Goal: Find specific page/section: Find specific page/section

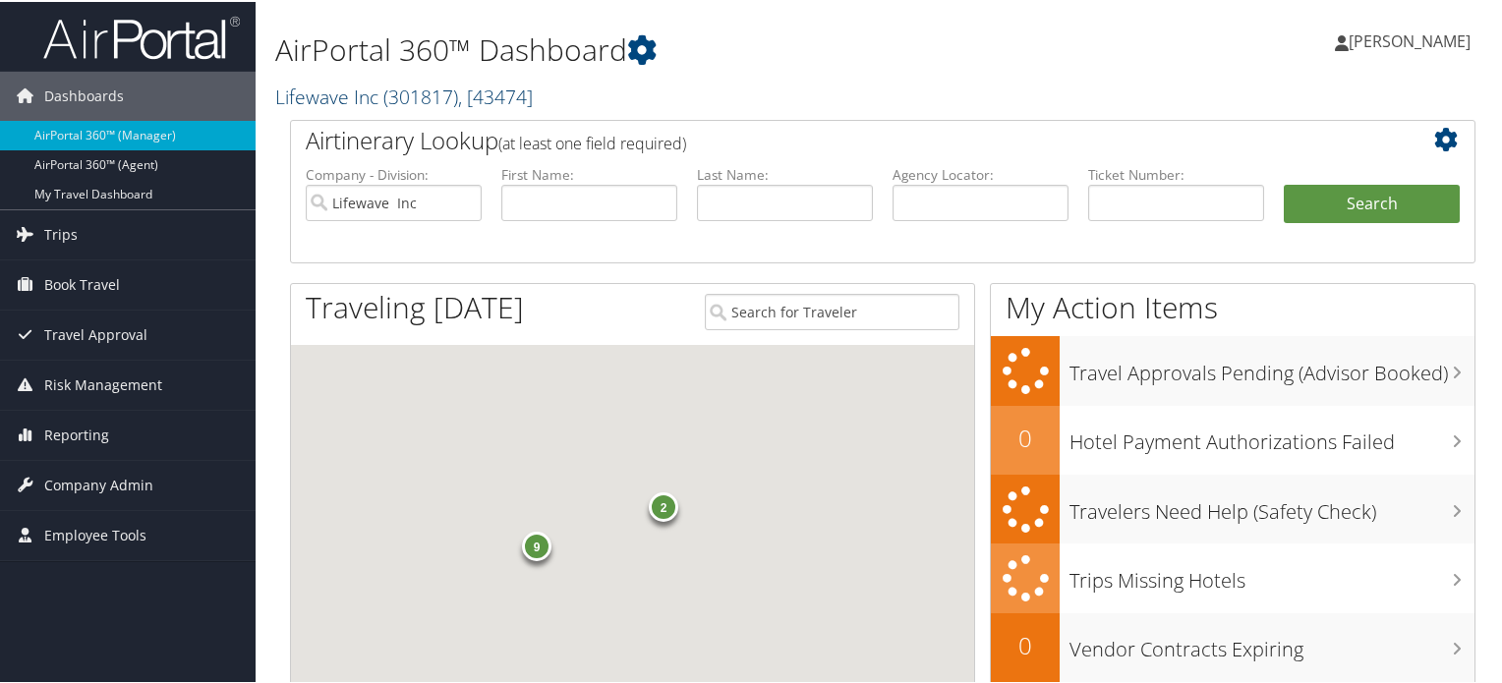
click at [464, 91] on span ", [ 43474 ]" at bounding box center [495, 95] width 75 height 27
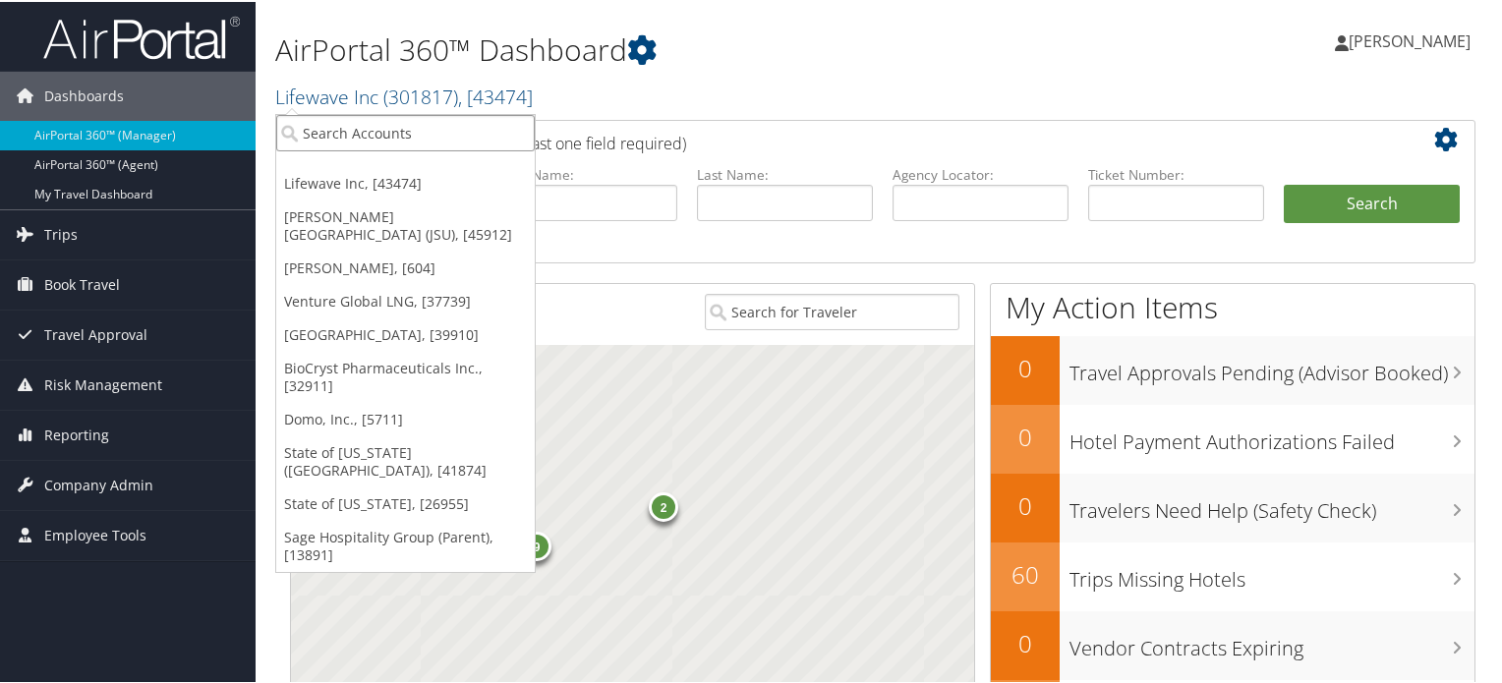
click at [369, 129] on input "search" at bounding box center [405, 131] width 259 height 36
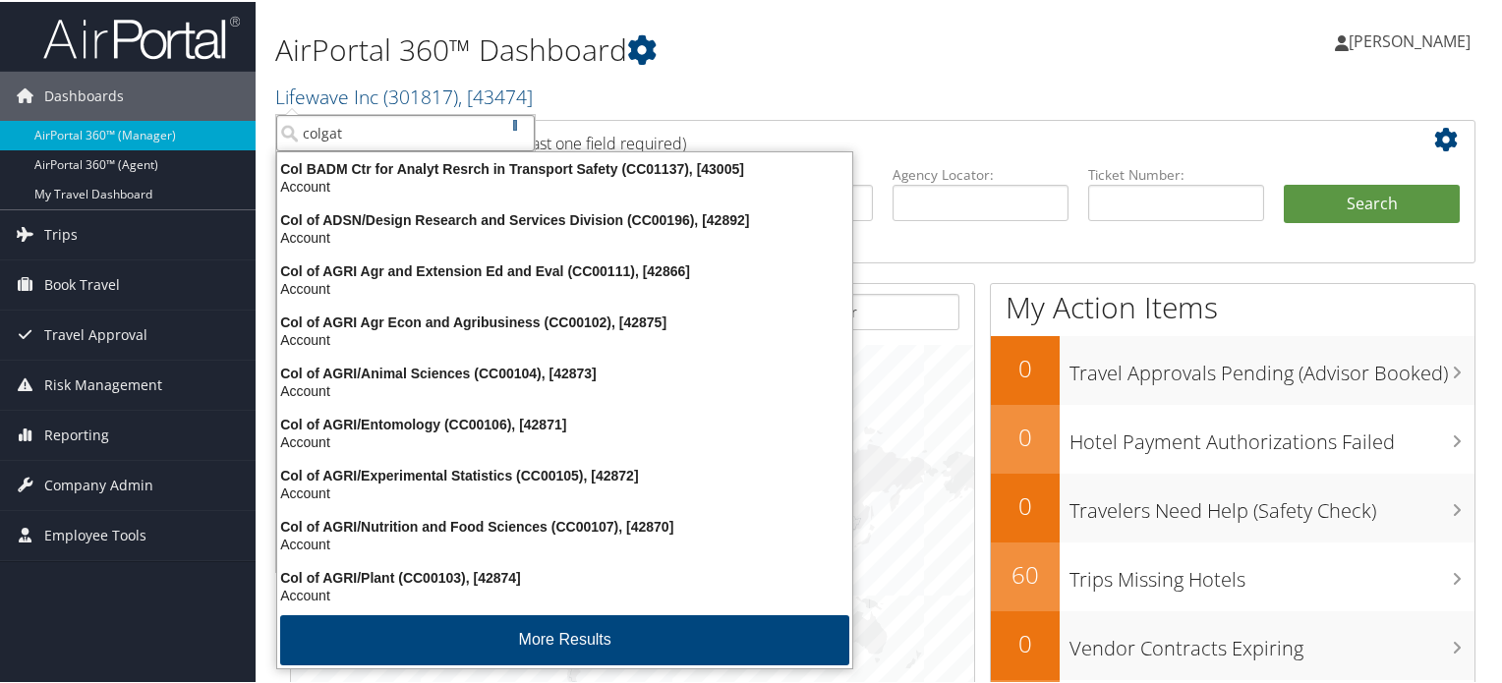
type input "colgate"
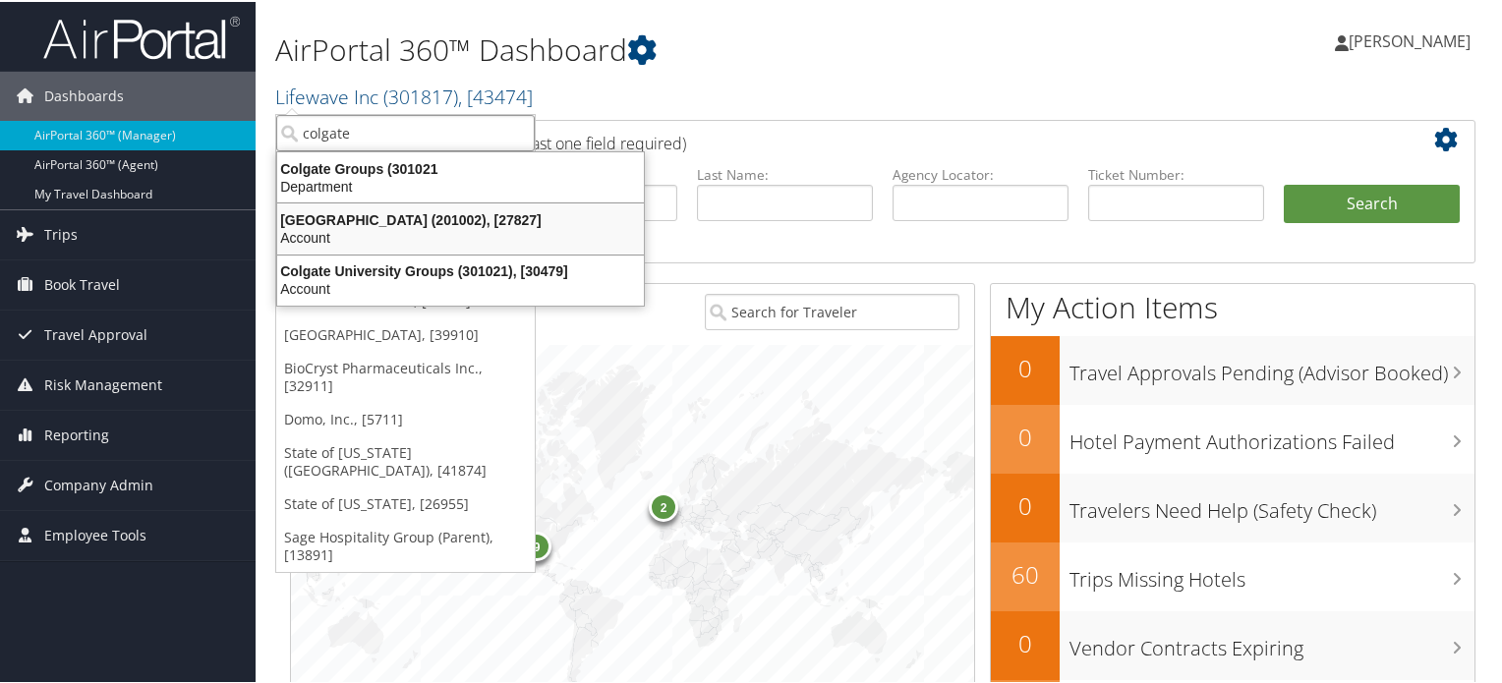
click at [374, 219] on div "Colgate University (201002), [27827]" at bounding box center [460, 218] width 390 height 18
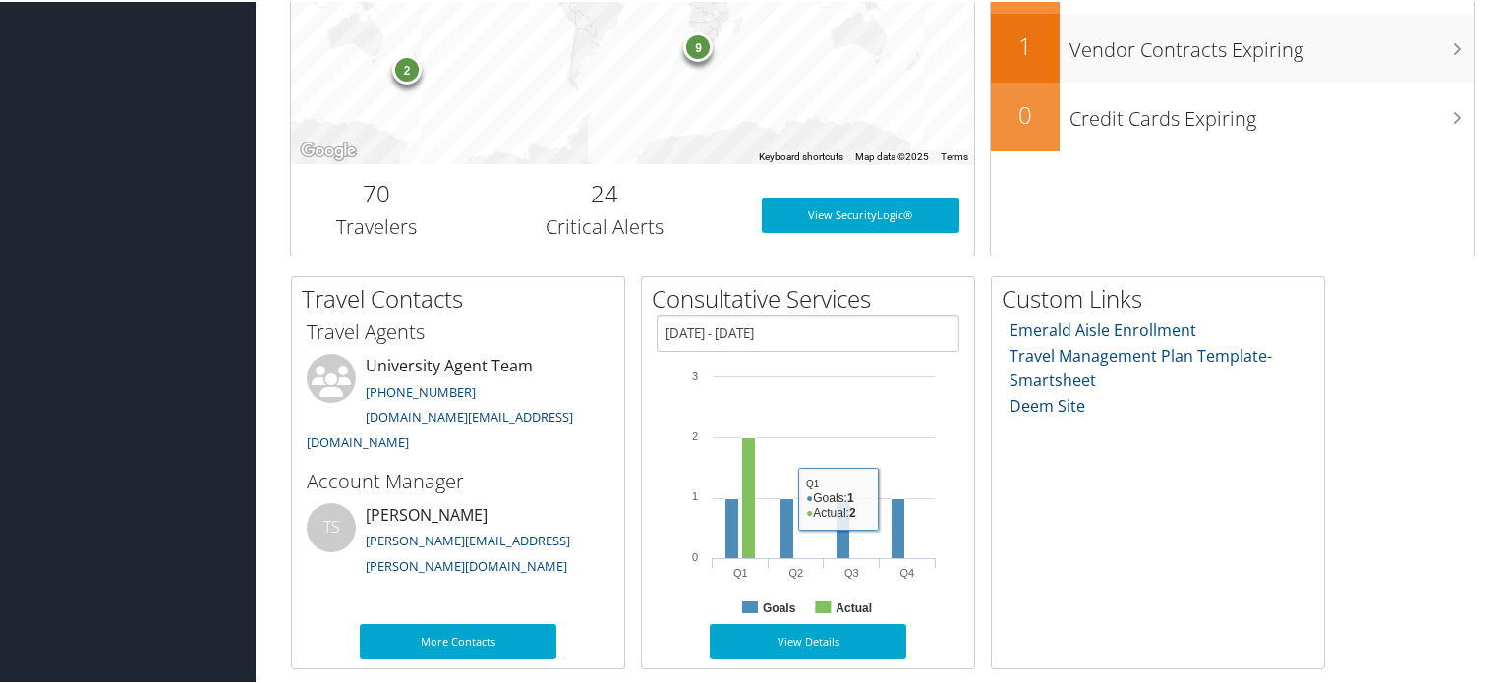
scroll to position [205, 0]
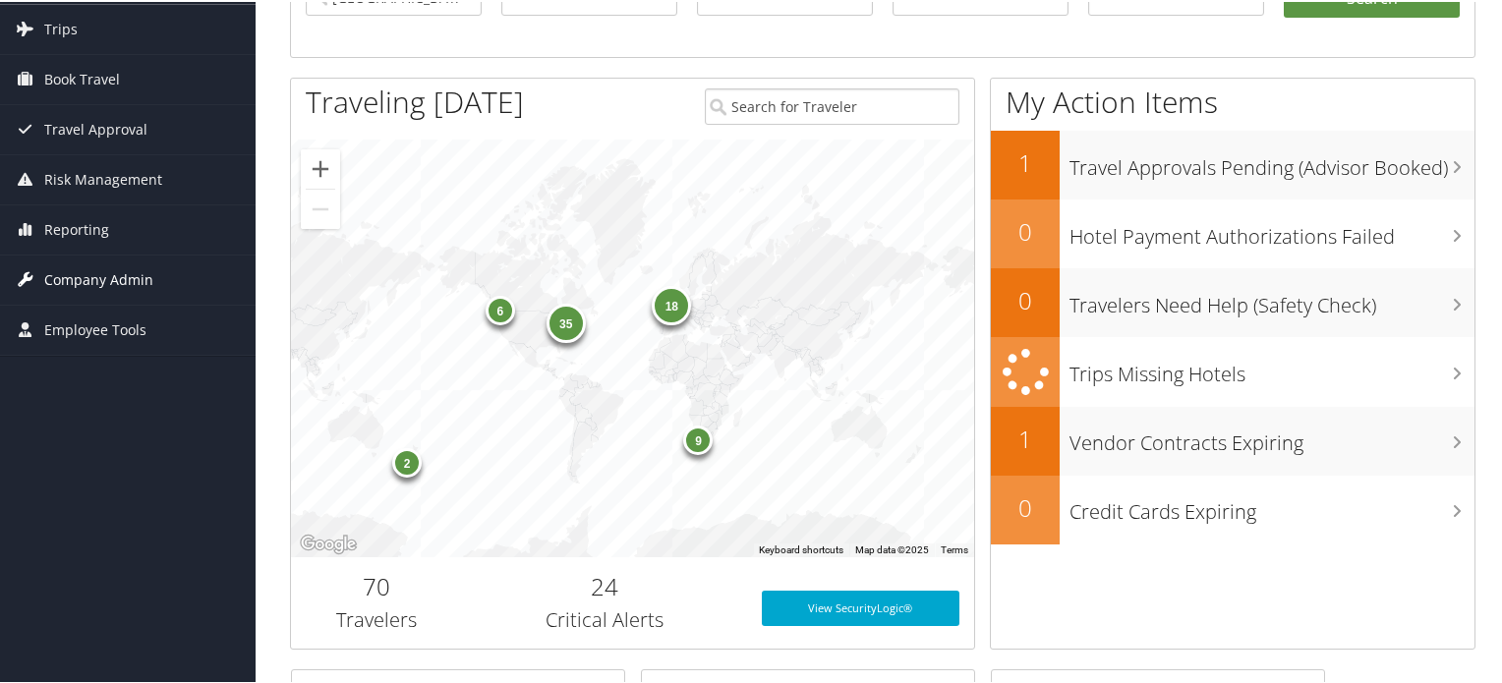
click at [97, 270] on span "Company Admin" at bounding box center [98, 278] width 109 height 49
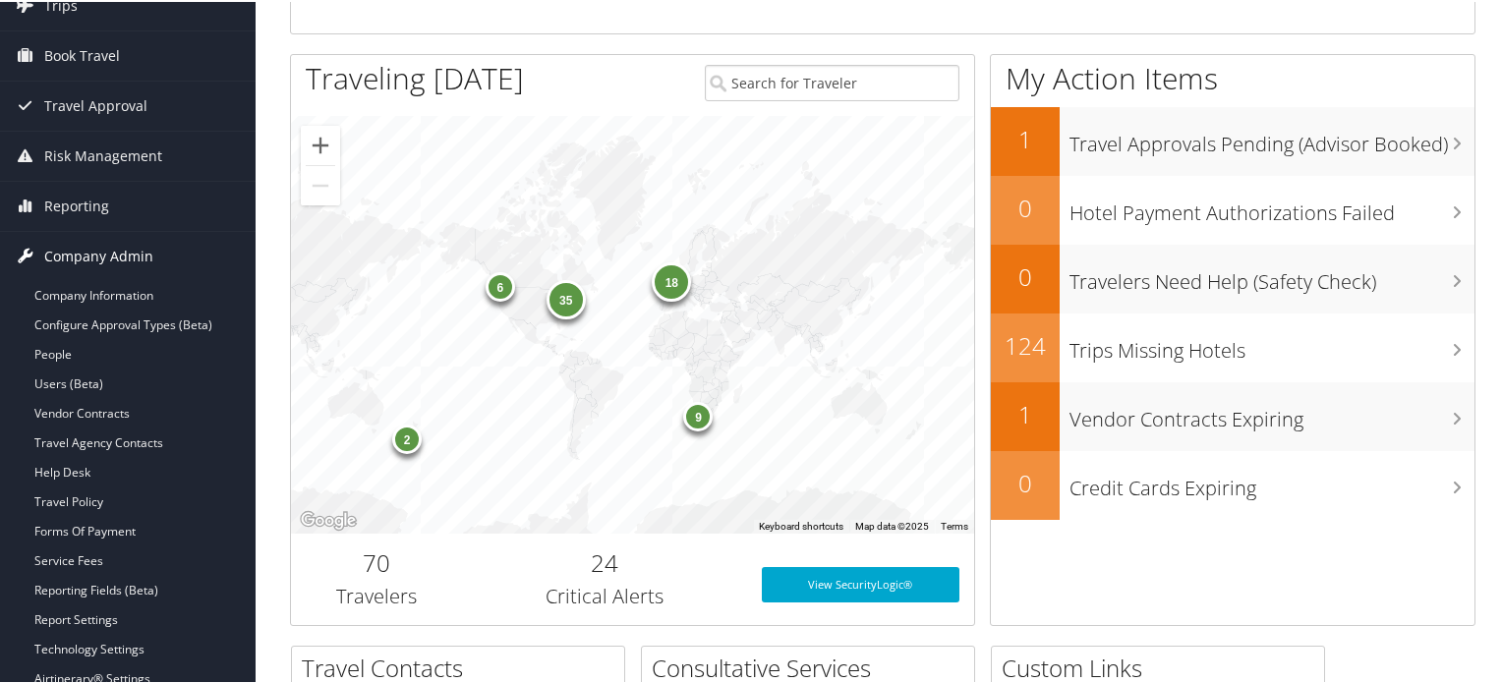
scroll to position [304, 0]
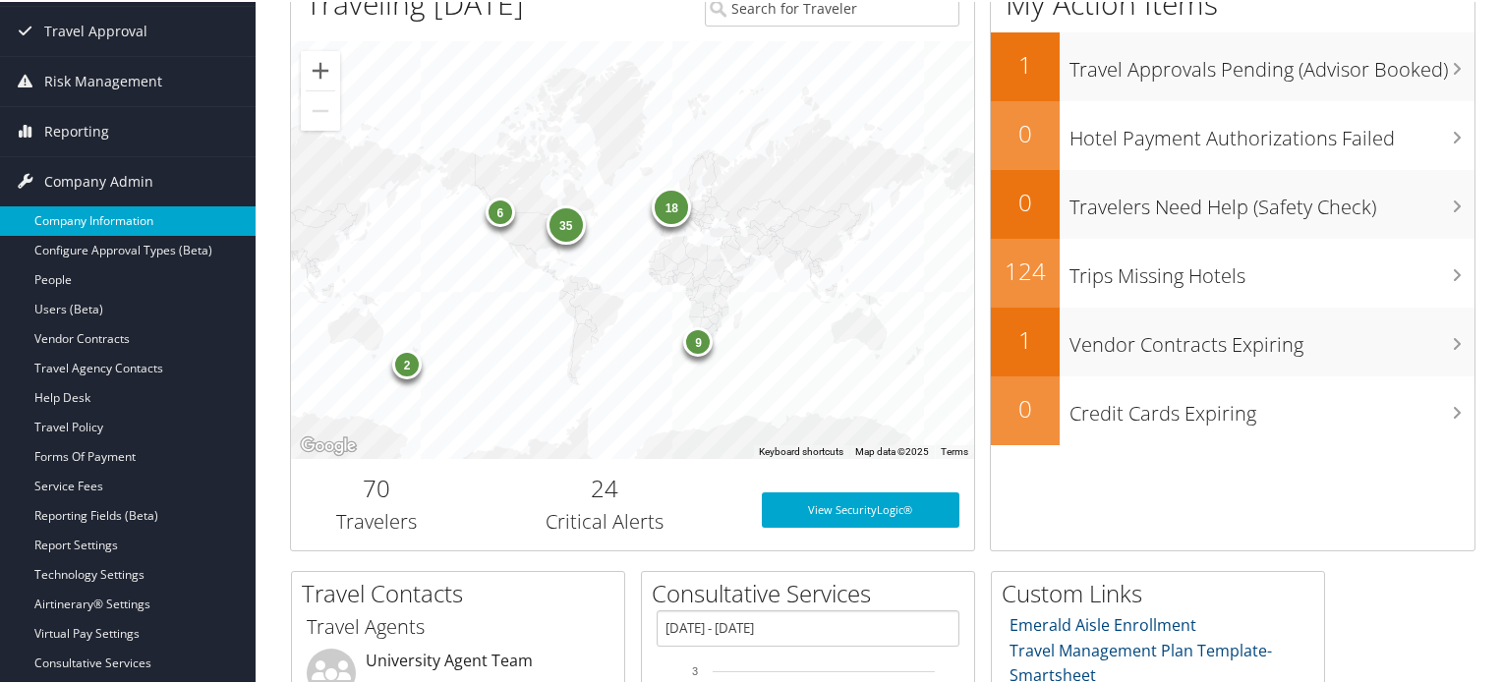
click at [126, 227] on link "Company Information" at bounding box center [128, 218] width 256 height 29
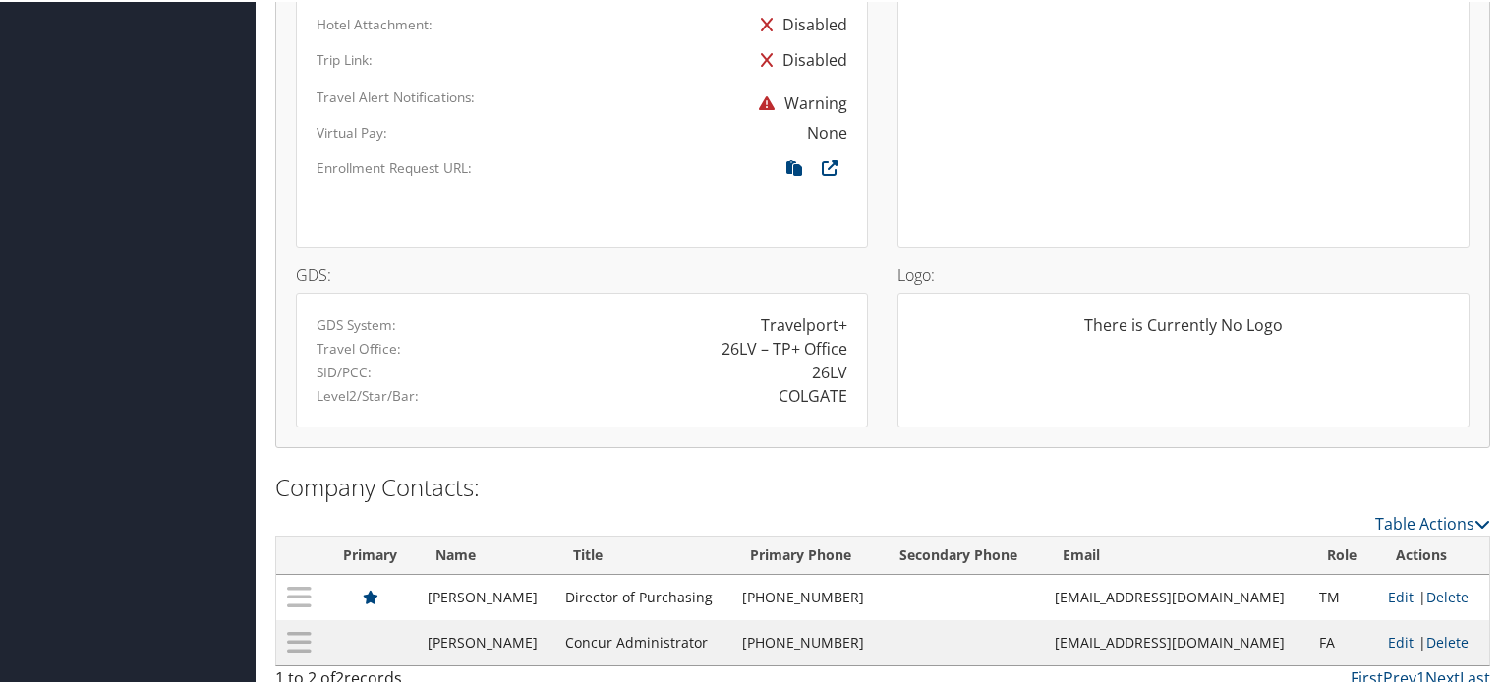
scroll to position [1437, 0]
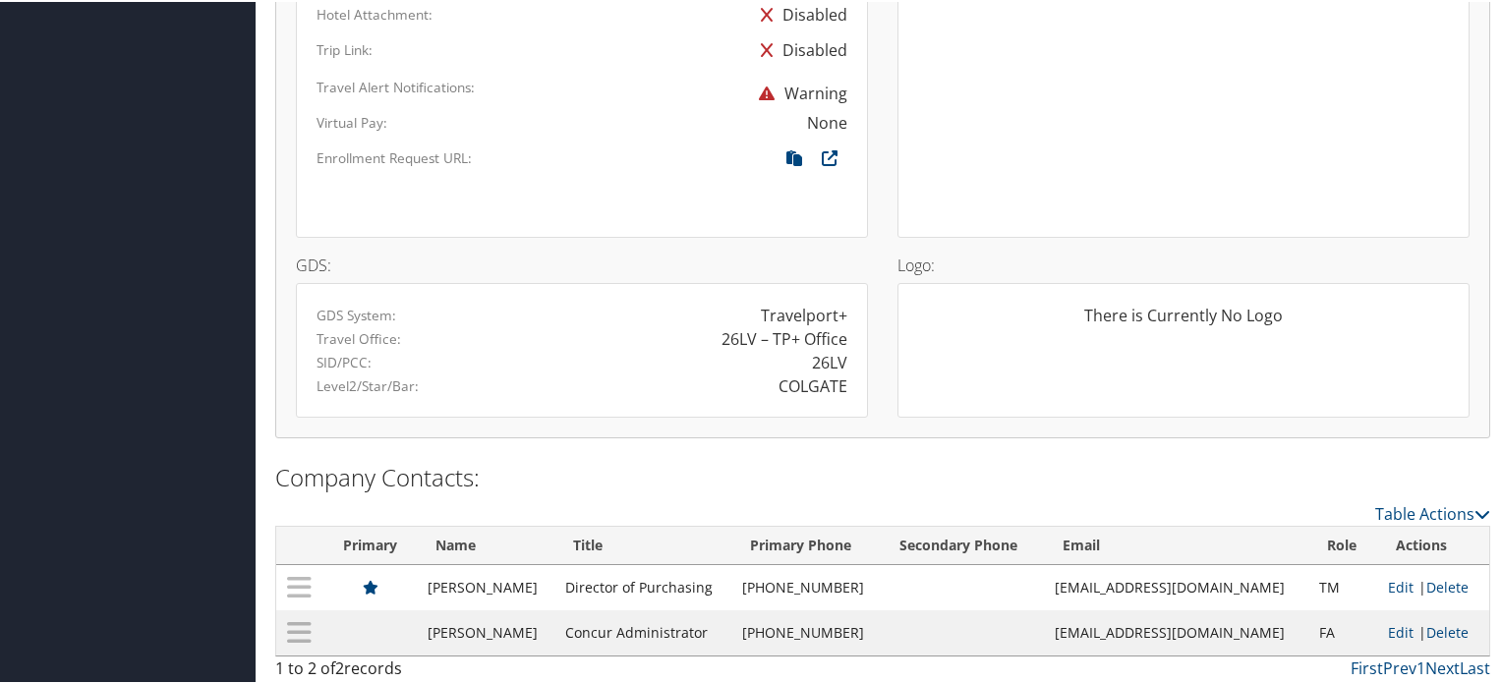
click at [832, 362] on div "26LV" at bounding box center [829, 361] width 35 height 24
click at [615, 375] on div "COLGATE" at bounding box center [722, 385] width 280 height 24
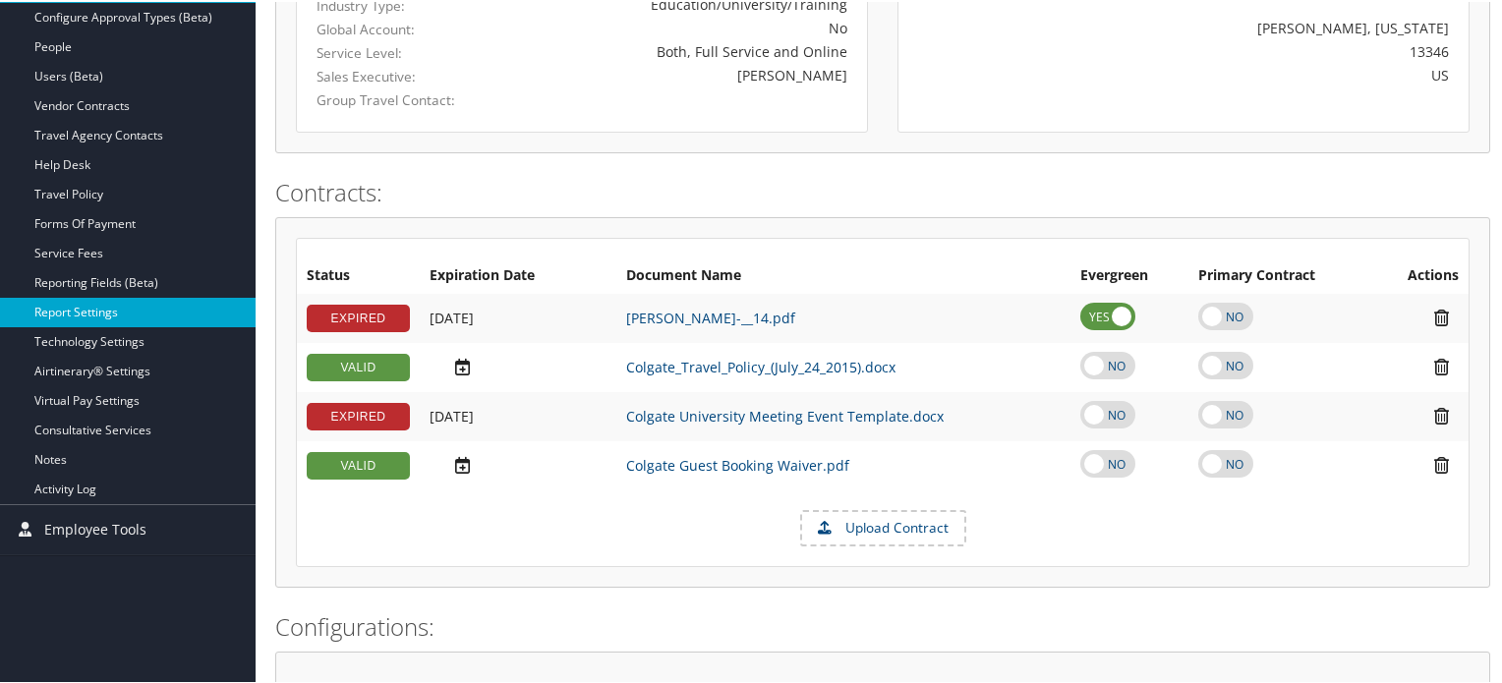
scroll to position [491, 0]
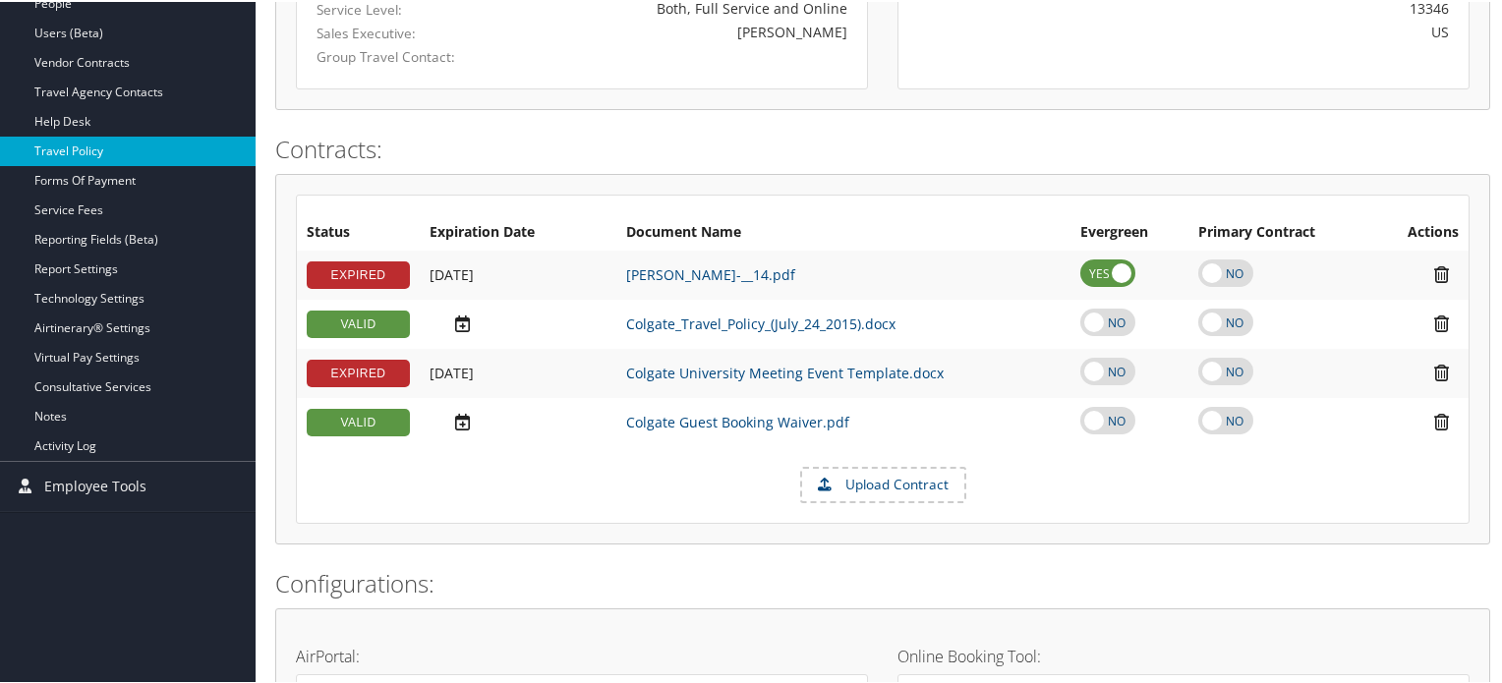
click at [138, 151] on link "Travel Policy" at bounding box center [128, 149] width 256 height 29
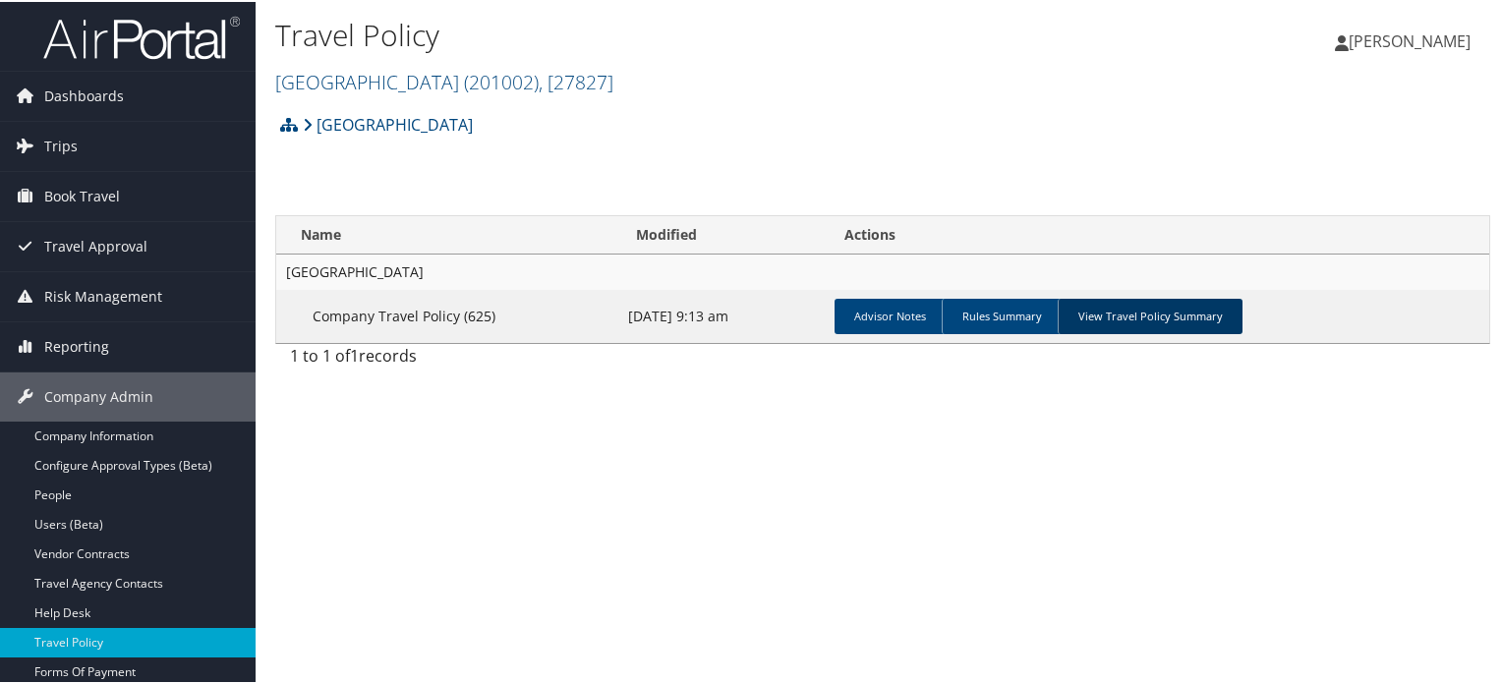
click at [1140, 297] on link "View Travel Policy Summary" at bounding box center [1150, 314] width 185 height 35
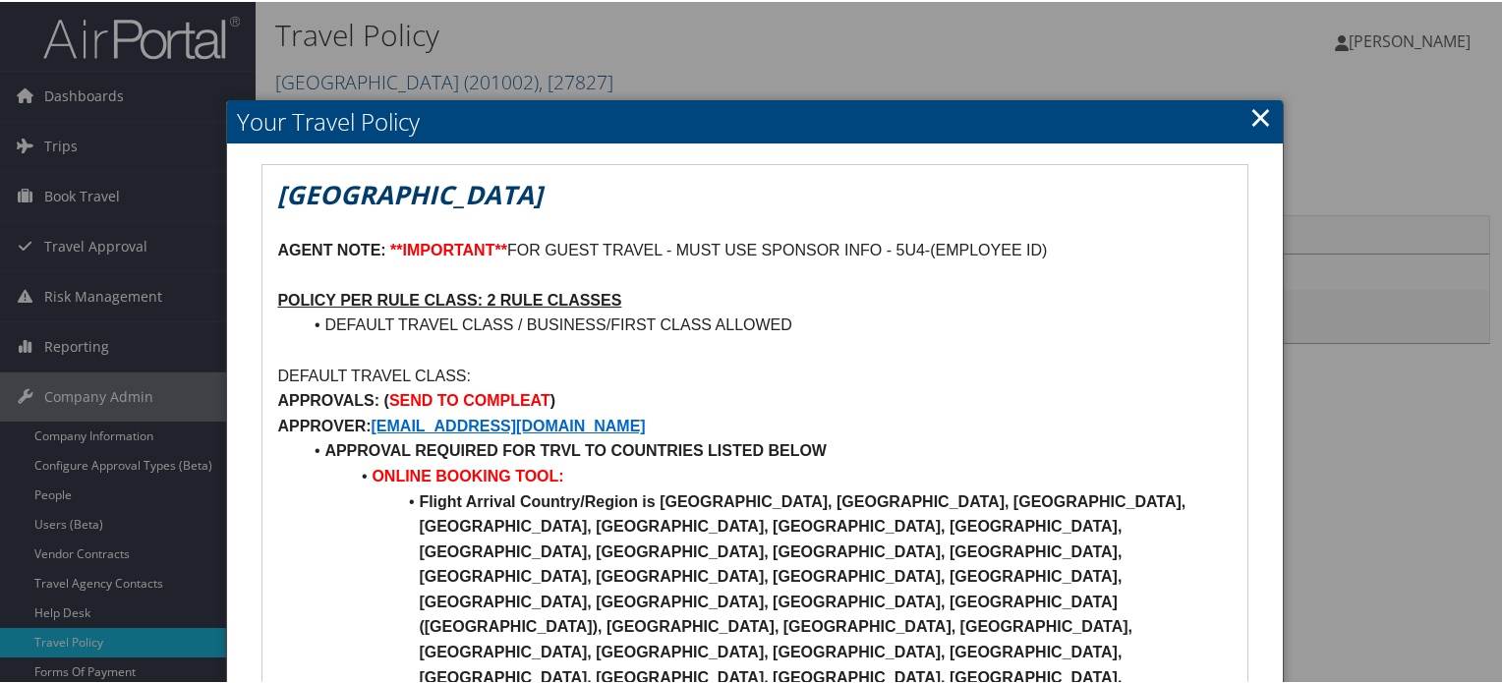
click at [805, 357] on p at bounding box center [754, 349] width 954 height 26
click at [1238, 109] on h2 "Your Travel Policy" at bounding box center [754, 119] width 1055 height 43
click at [1250, 113] on link "×" at bounding box center [1260, 114] width 23 height 39
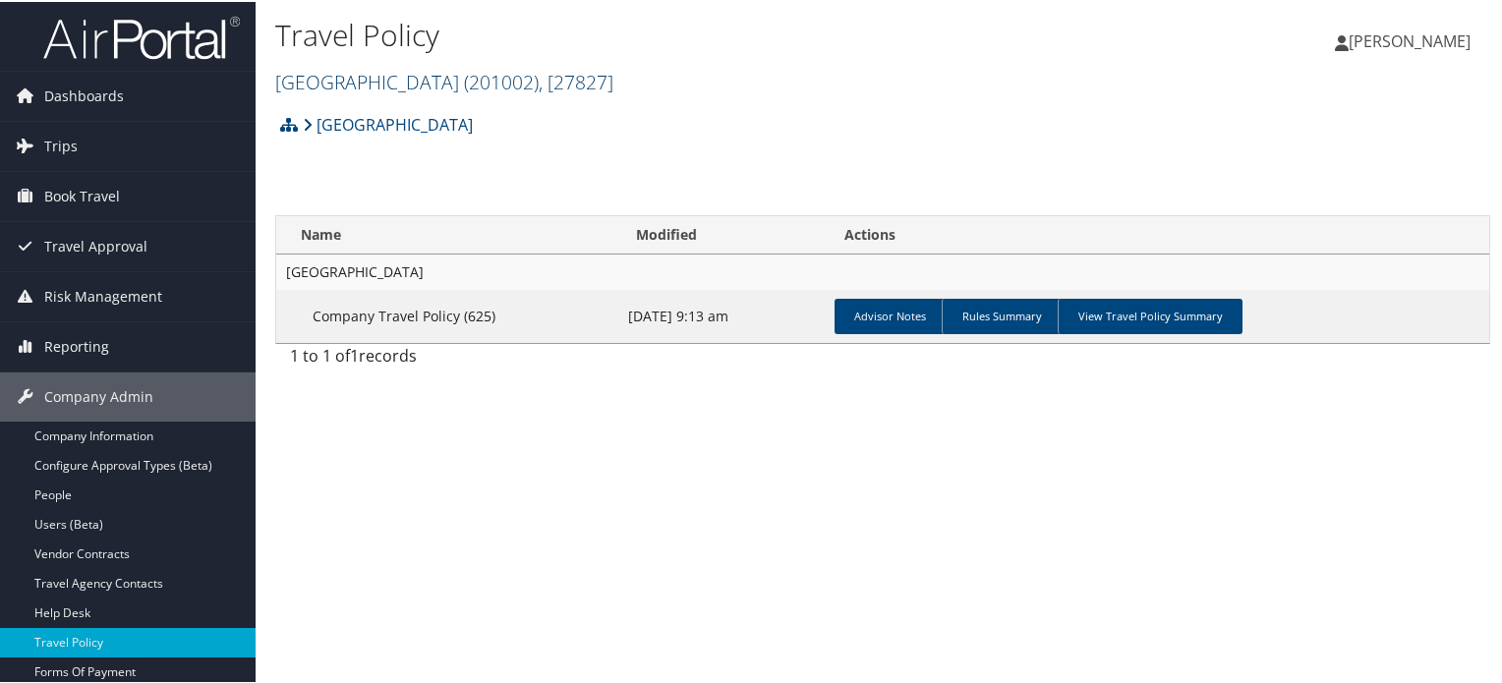
click at [464, 85] on span "( 201002 )" at bounding box center [501, 80] width 75 height 27
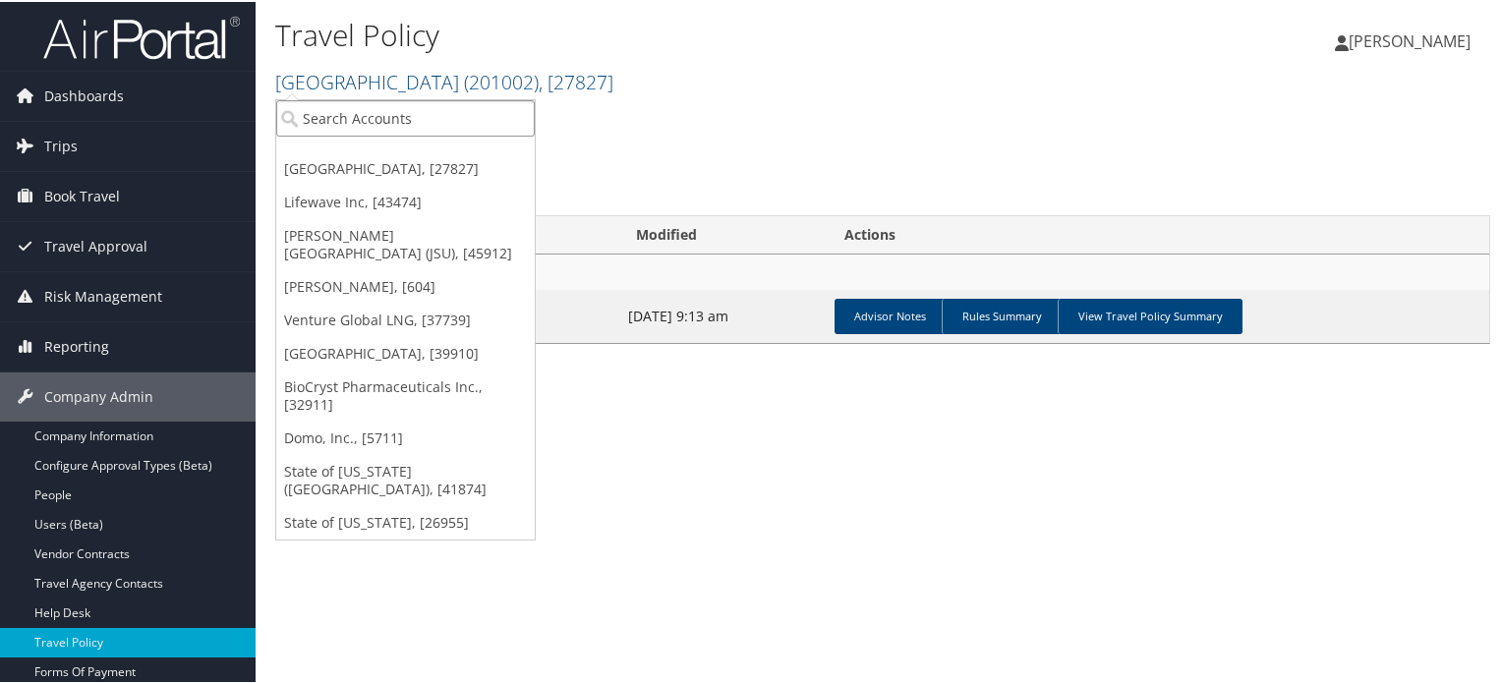
click at [397, 119] on input "search" at bounding box center [405, 116] width 259 height 36
paste input "University of Michigan"
type input "University of Michigan"
click at [630, 127] on div "Colgate University Account Structure Colgate University (201002) ACTIVE Create …" at bounding box center [882, 129] width 1215 height 53
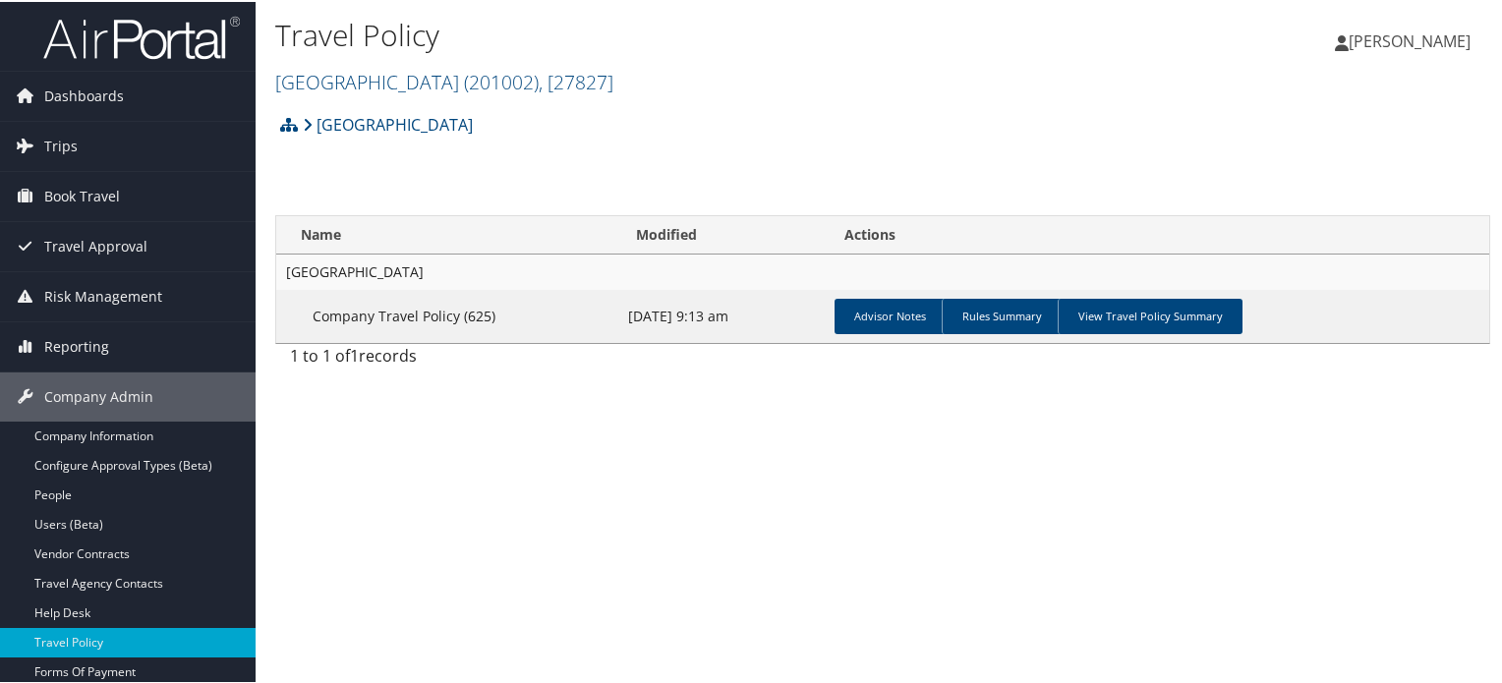
click at [101, 32] on img at bounding box center [141, 36] width 197 height 46
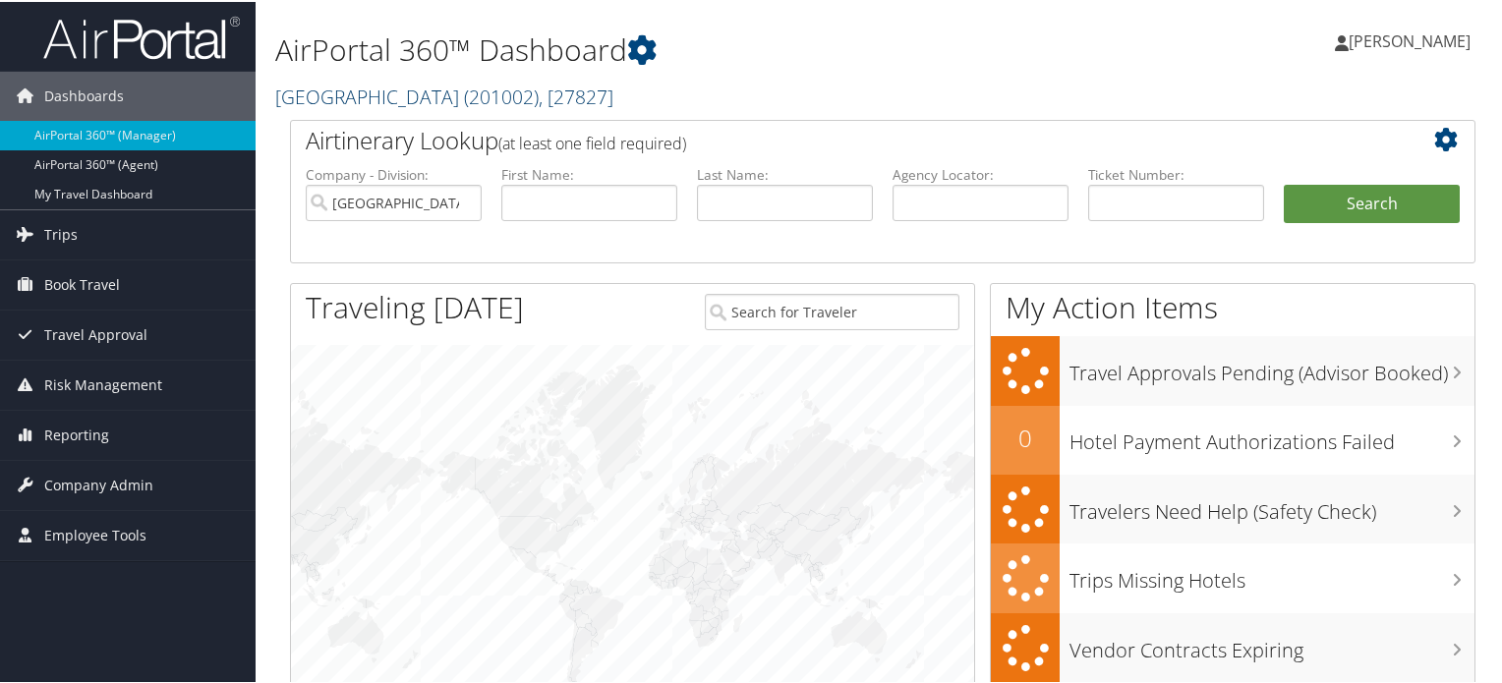
click at [428, 94] on link "[GEOGRAPHIC_DATA] ( 201002 ) , [ 27827 ]" at bounding box center [444, 95] width 338 height 27
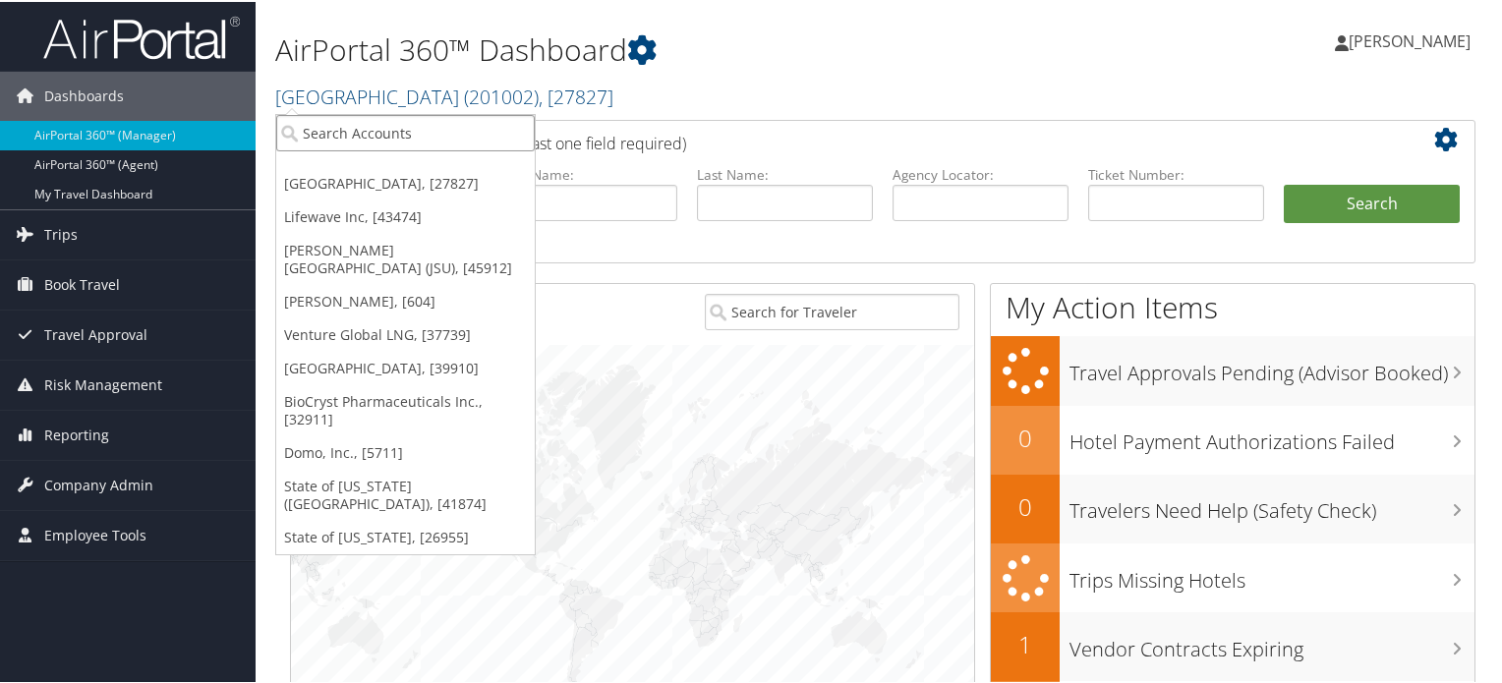
click at [401, 128] on input "search" at bounding box center [405, 131] width 259 height 36
paste input "[GEOGRAPHIC_DATA][US_STATE]"
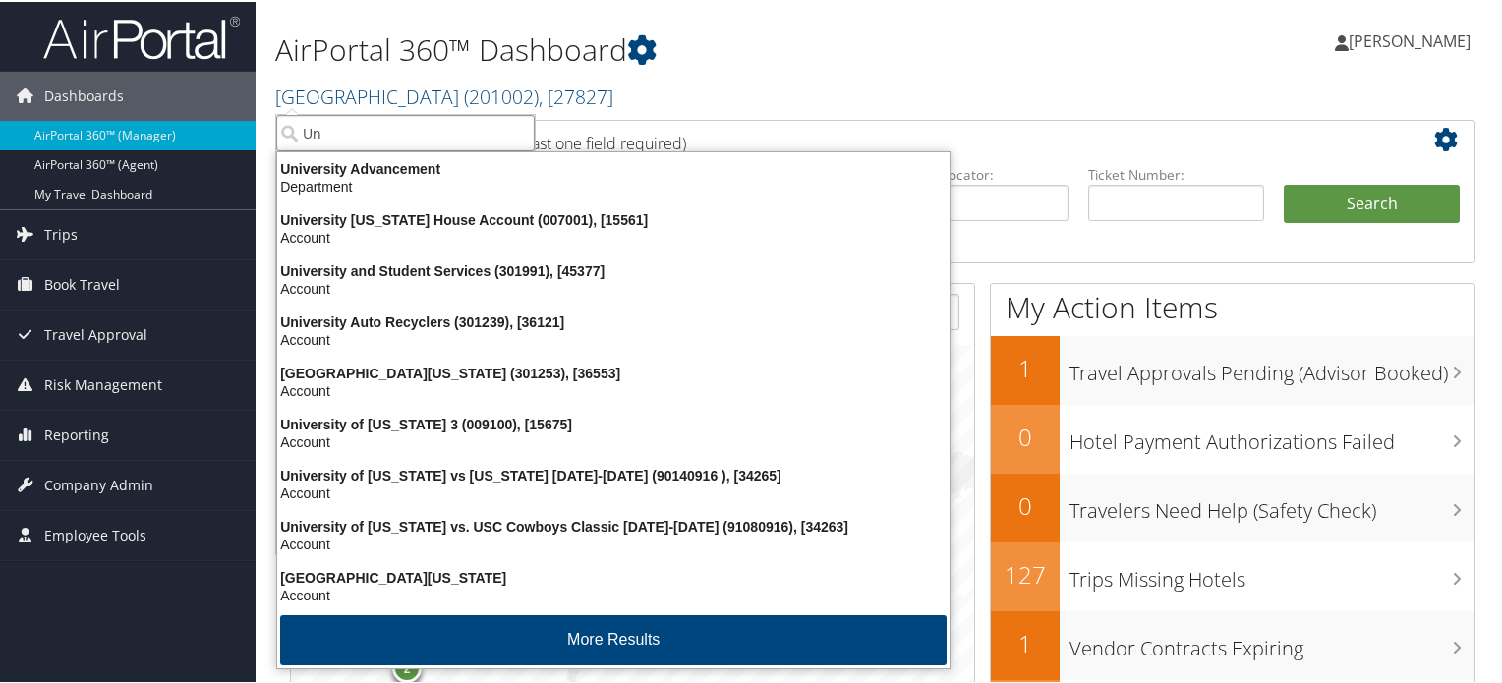
type input "U"
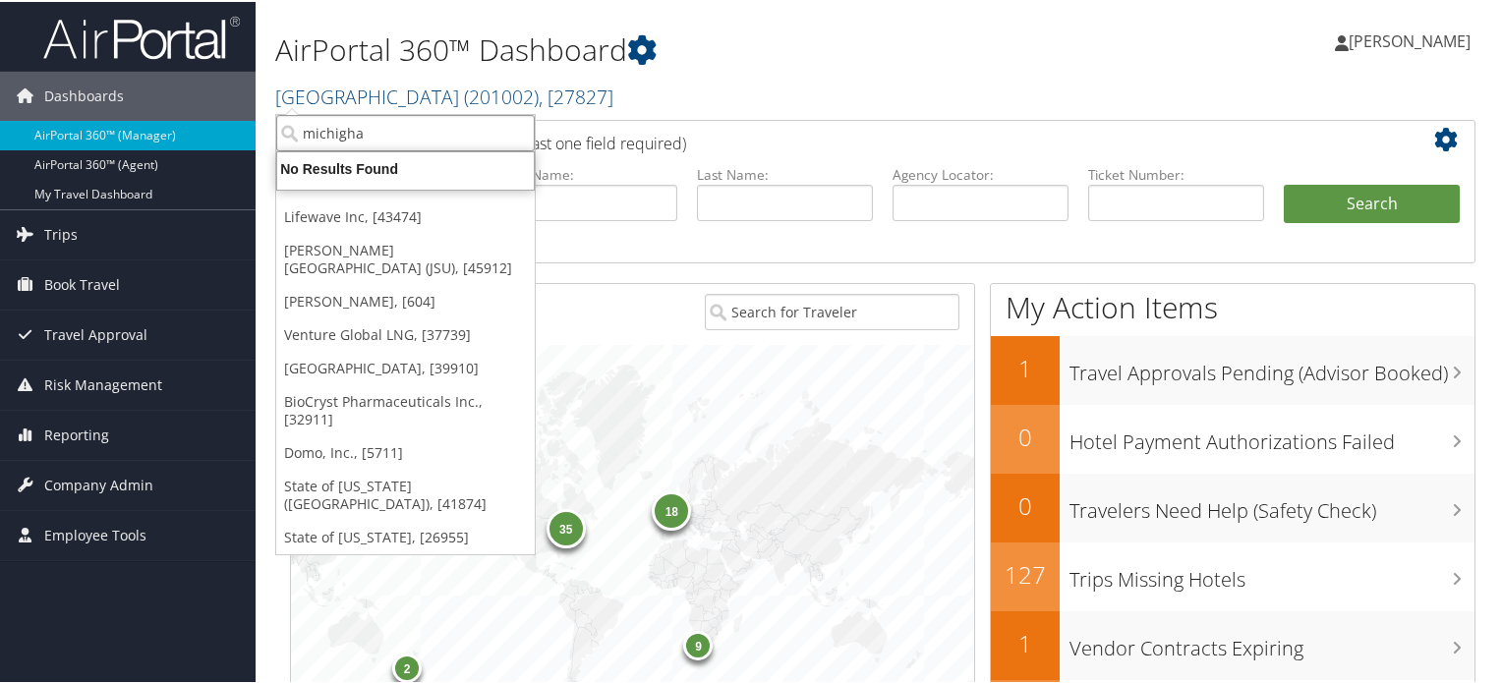
type input "michigha"
